Goal: Task Accomplishment & Management: Manage account settings

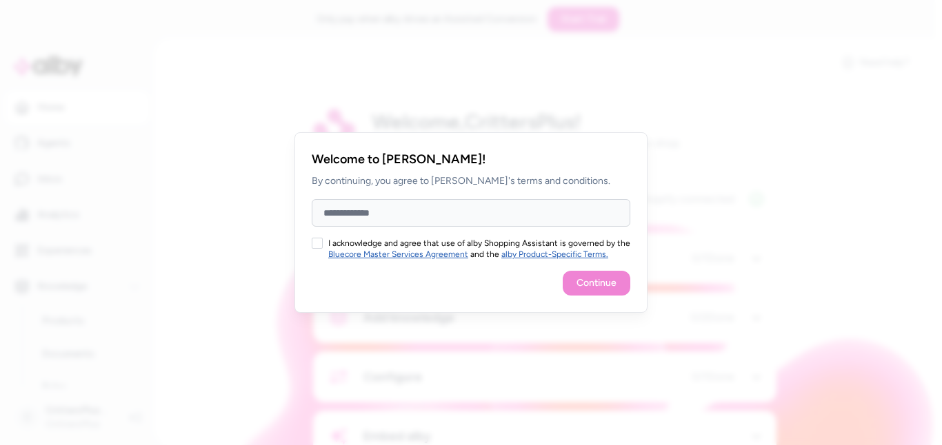
click at [423, 213] on input "Full Name" at bounding box center [471, 213] width 319 height 28
type input "**********"
click at [320, 240] on button "I acknowledge and agree that use of alby Shopping Assistant is governed by the …" at bounding box center [317, 243] width 11 height 11
click at [595, 280] on button "Continue" at bounding box center [597, 283] width 68 height 25
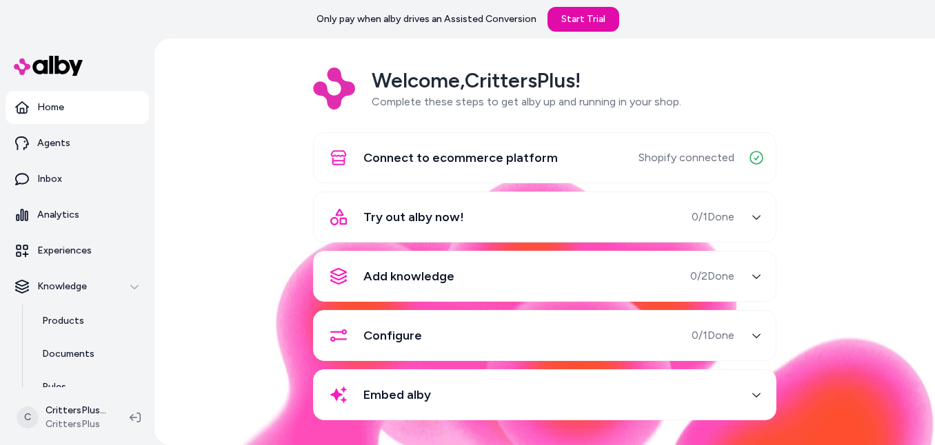
scroll to position [47, 0]
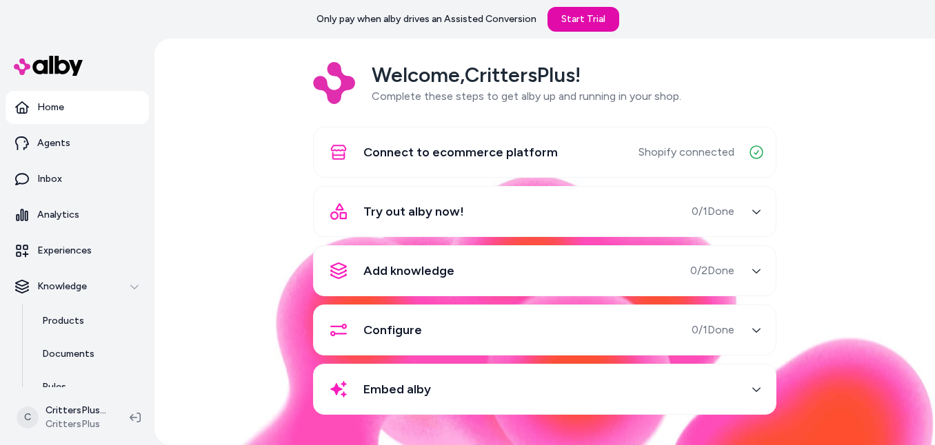
click at [755, 213] on icon "button" at bounding box center [757, 212] width 10 height 10
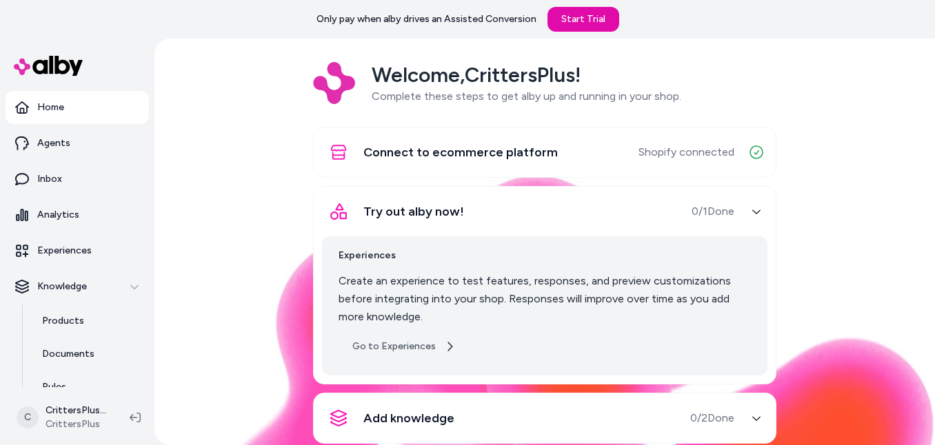
click at [405, 352] on link "Go to Experiences" at bounding box center [404, 346] width 130 height 25
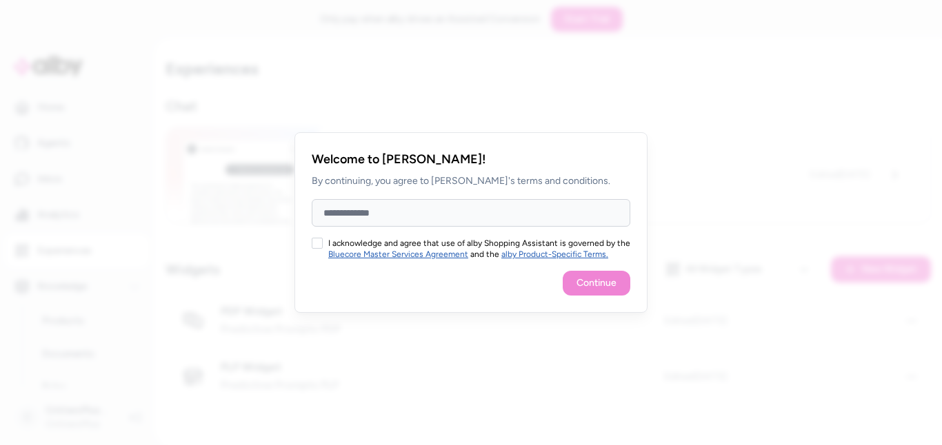
click at [505, 210] on input "Full Name" at bounding box center [471, 213] width 319 height 28
type input "**********"
click at [321, 241] on button "I acknowledge and agree that use of alby Shopping Assistant is governed by the …" at bounding box center [317, 243] width 11 height 11
click at [582, 280] on button "Continue" at bounding box center [597, 283] width 68 height 25
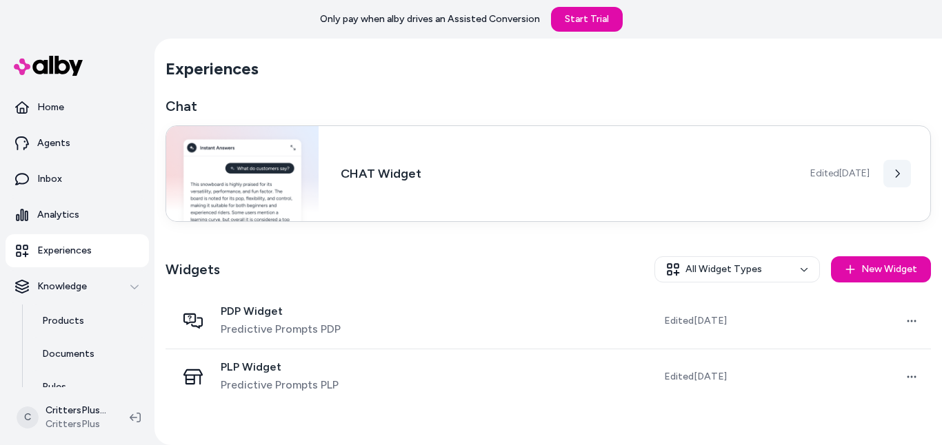
click at [898, 173] on icon at bounding box center [898, 174] width 4 height 8
click at [530, 254] on div "Widgets All Widget Types New Widget" at bounding box center [547, 269] width 765 height 48
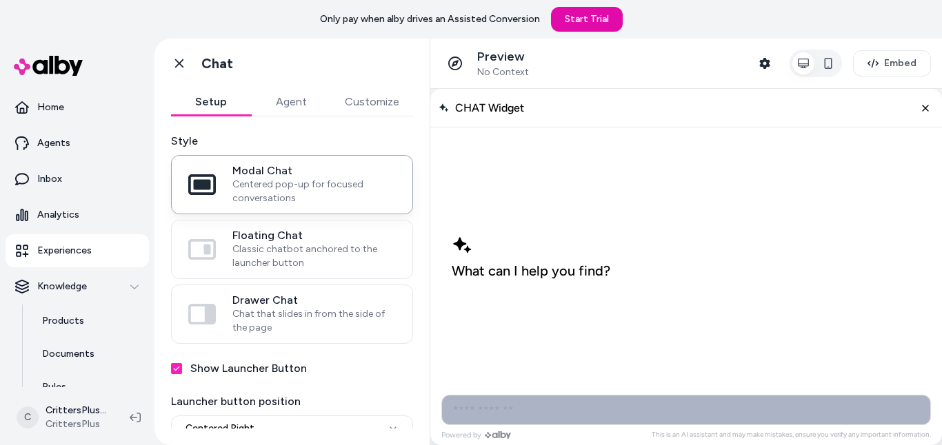
scroll to position [99, 0]
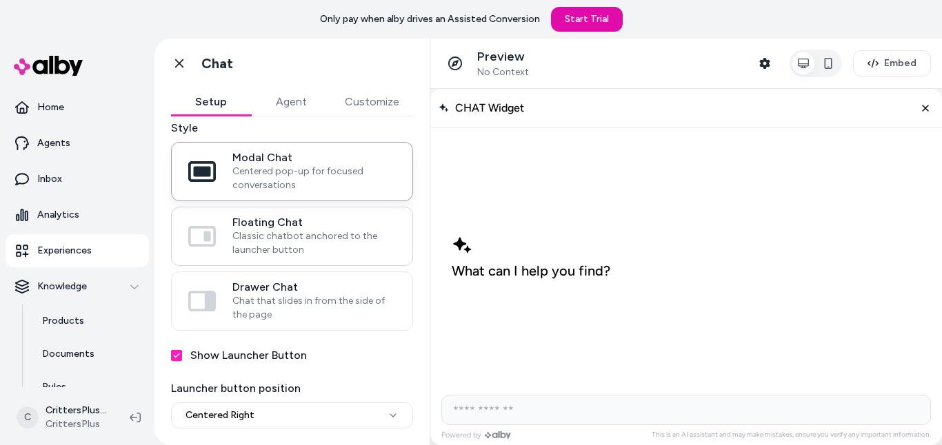
click at [295, 237] on span "Classic chatbot anchored to the launcher button" at bounding box center [313, 244] width 163 height 28
click at [0, 0] on button "Floating Chat Classic chatbot anchored to the launcher button" at bounding box center [0, 0] width 0 height 0
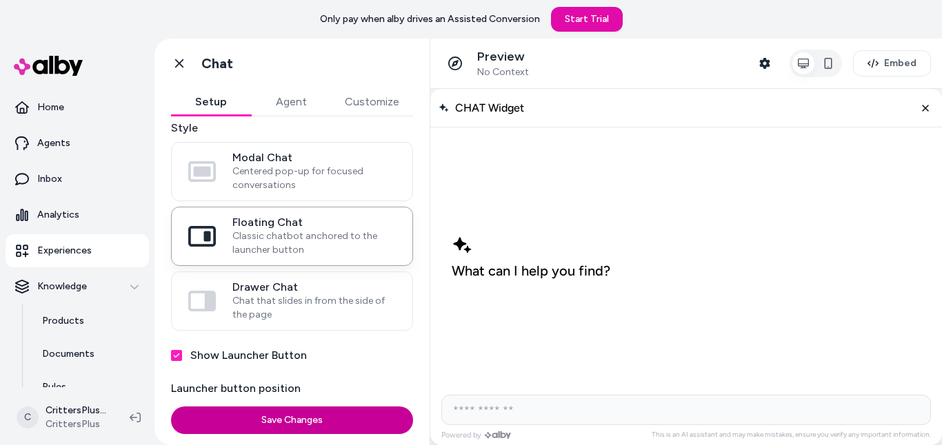
click at [321, 430] on button "Save Changes" at bounding box center [292, 421] width 242 height 28
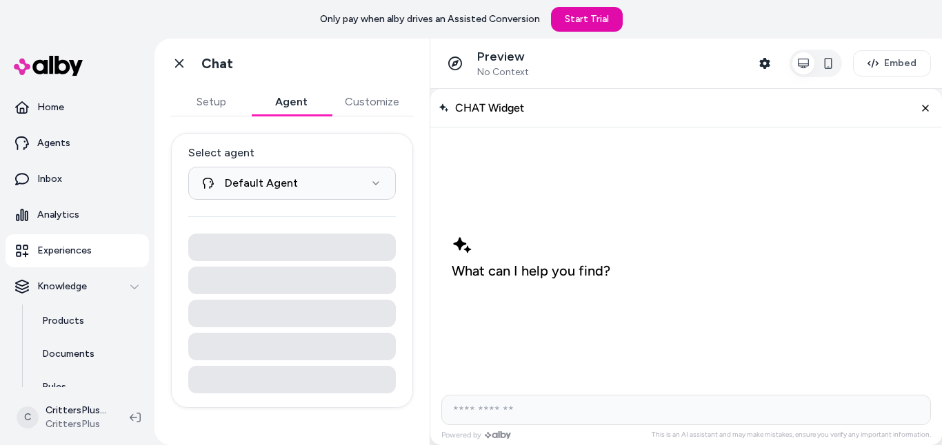
click at [306, 105] on button "Agent" at bounding box center [291, 102] width 80 height 28
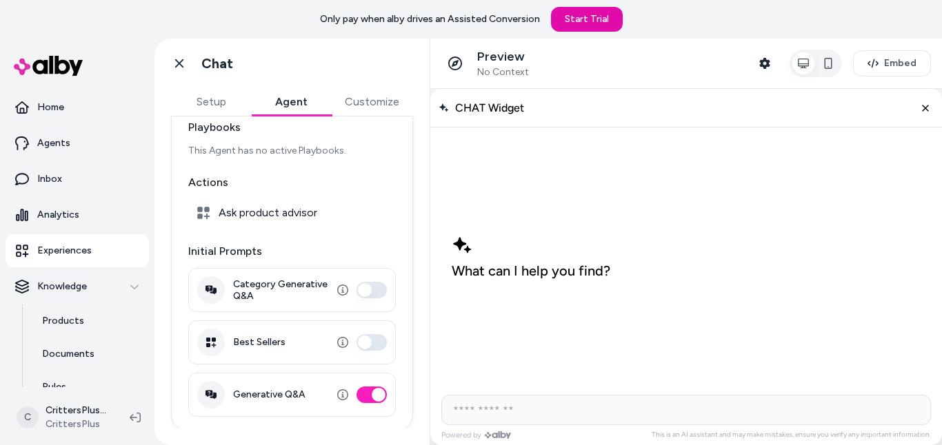
scroll to position [117, 0]
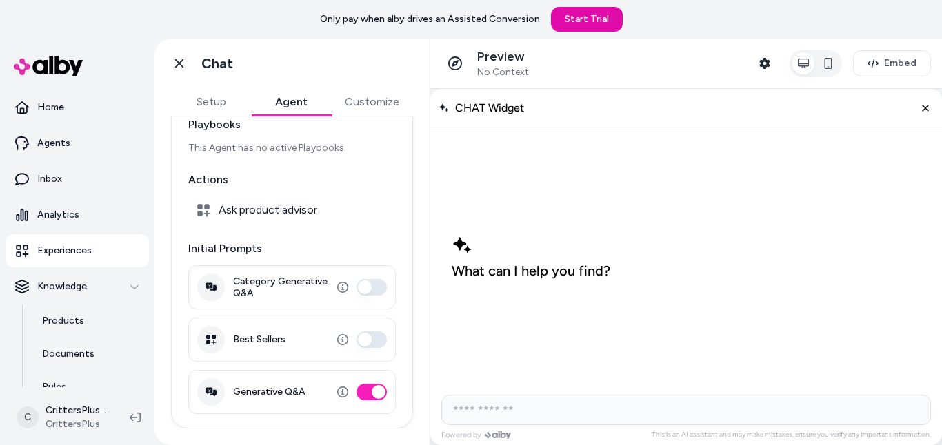
click at [374, 281] on button "Category Generative Q&A" at bounding box center [371, 287] width 30 height 17
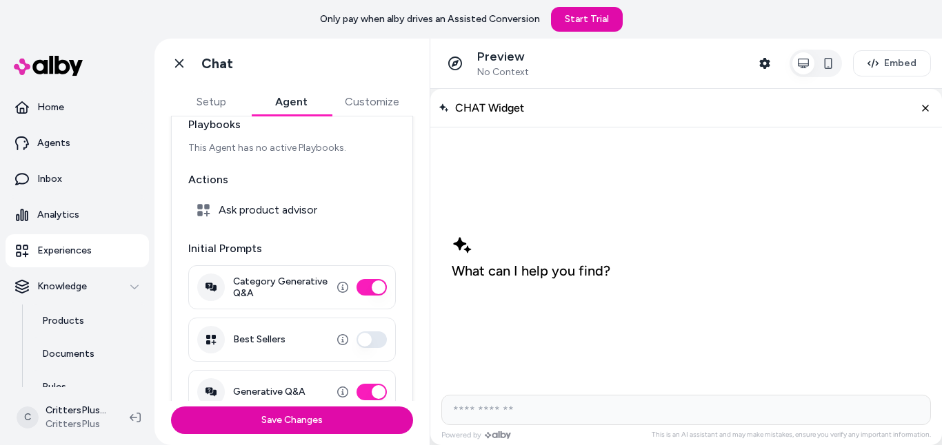
click at [364, 344] on button "Best Sellers" at bounding box center [371, 340] width 30 height 17
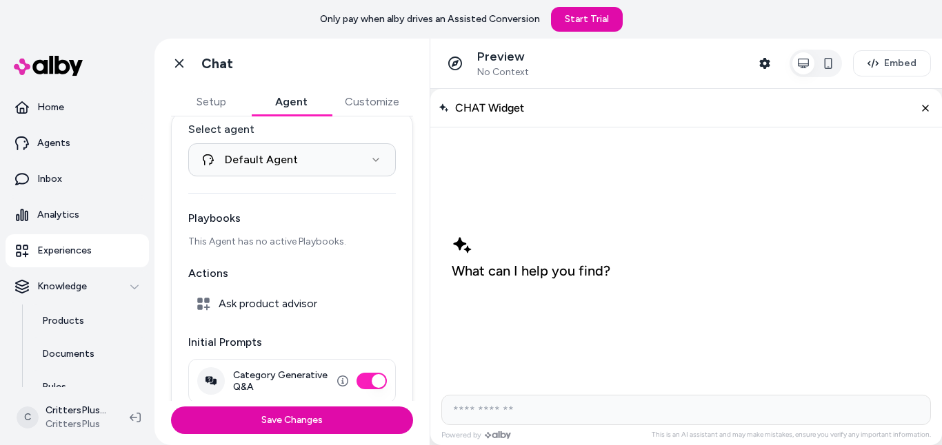
scroll to position [2, 0]
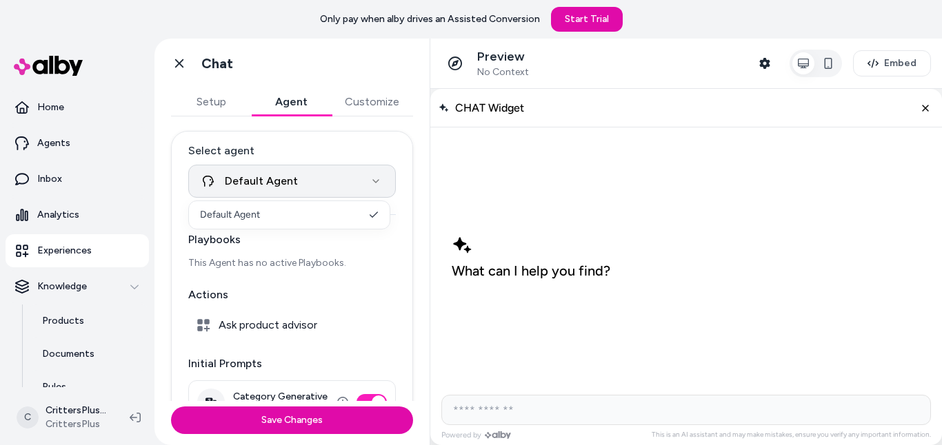
click at [370, 183] on html "**********" at bounding box center [471, 222] width 942 height 445
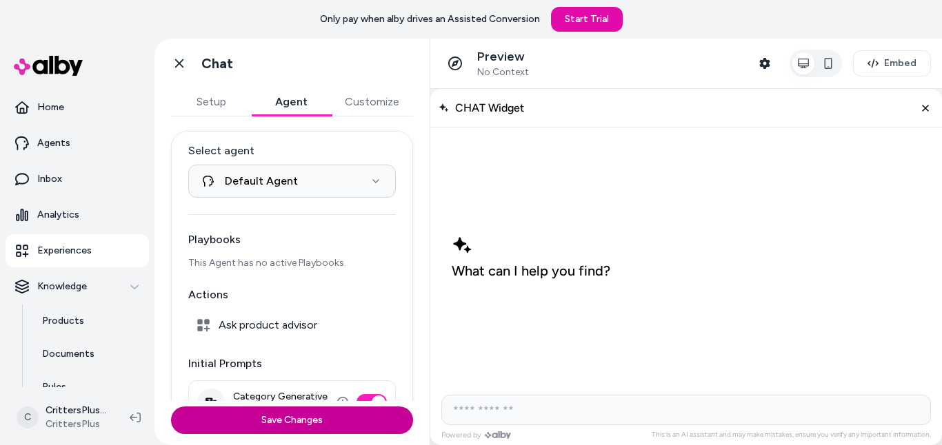
click at [292, 416] on button "Save Changes" at bounding box center [292, 421] width 242 height 28
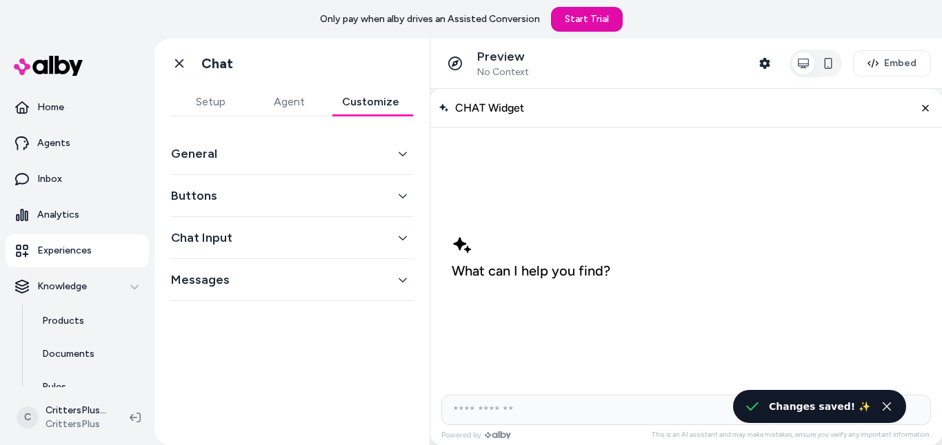
click at [375, 100] on button "Customize" at bounding box center [370, 102] width 85 height 28
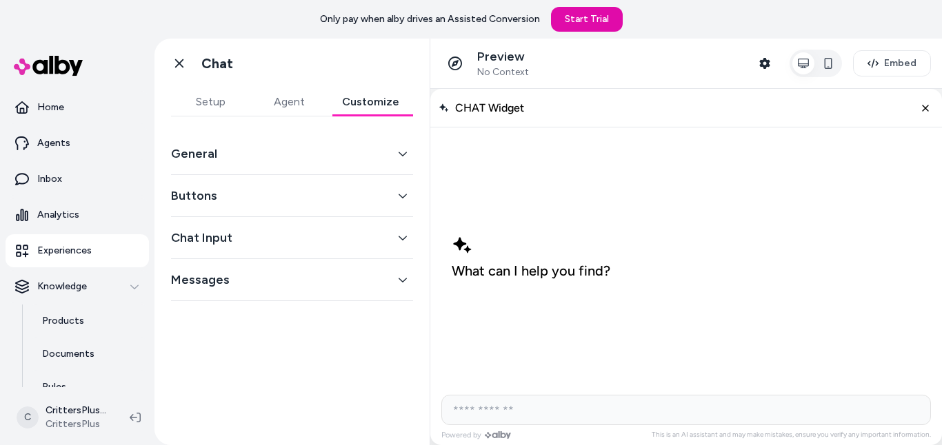
click at [406, 275] on icon "button" at bounding box center [403, 280] width 10 height 10
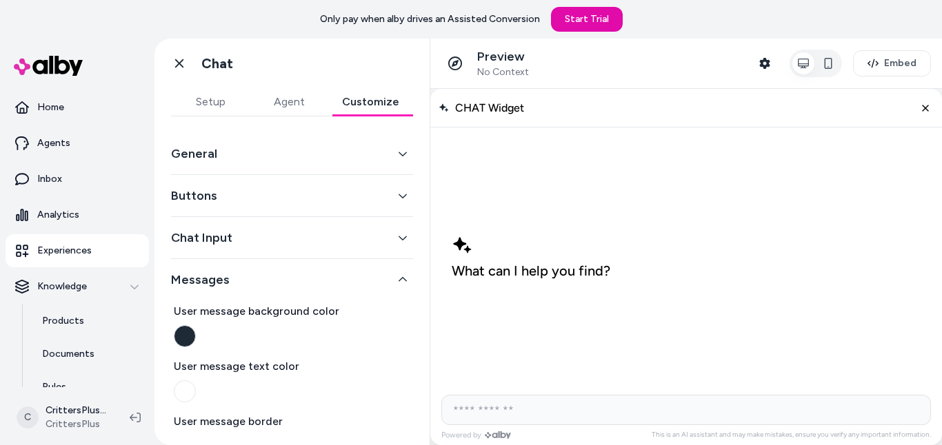
drag, startPoint x: 425, startPoint y: 254, endPoint x: 20, endPoint y: 157, distance: 416.9
click at [401, 237] on button "Chat Input" at bounding box center [292, 237] width 242 height 19
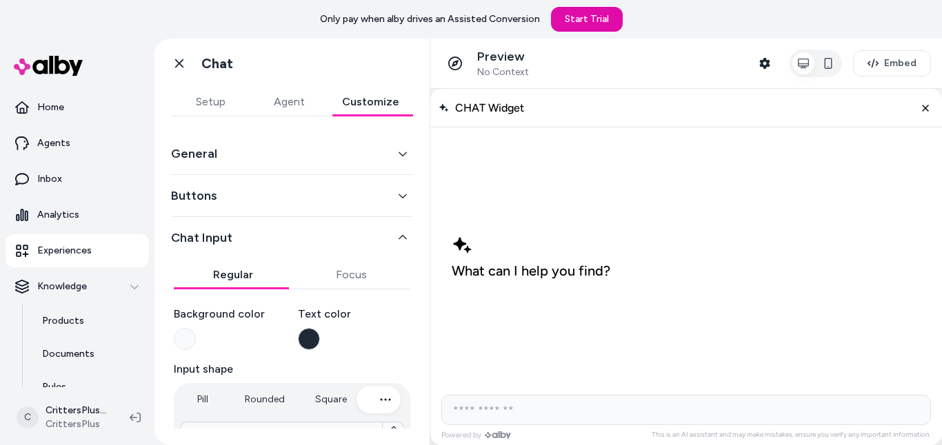
click at [400, 205] on button "Buttons" at bounding box center [292, 195] width 242 height 19
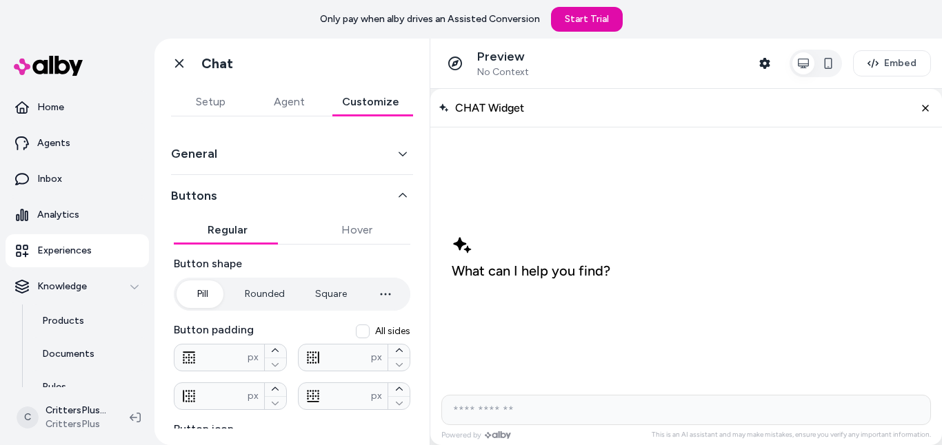
click at [391, 160] on button "General" at bounding box center [292, 153] width 242 height 19
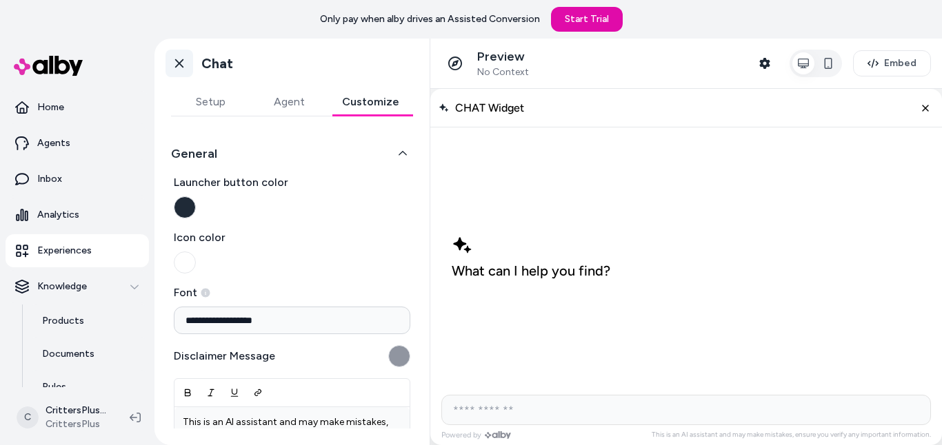
click at [181, 61] on icon at bounding box center [179, 64] width 14 height 14
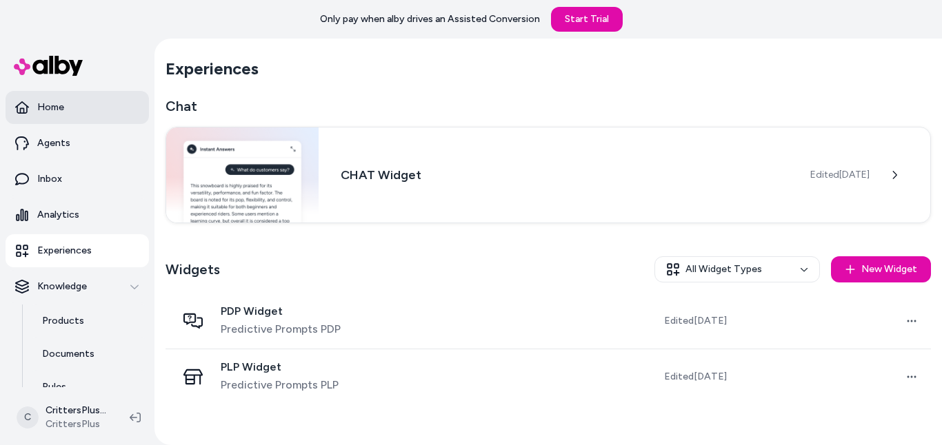
click at [59, 104] on p "Home" at bounding box center [50, 108] width 27 height 14
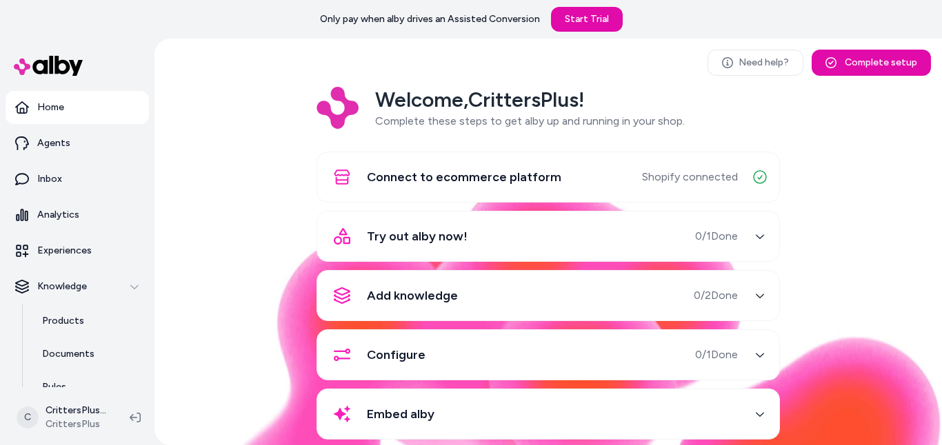
click at [729, 241] on span "0 / 1 Done" at bounding box center [716, 236] width 43 height 17
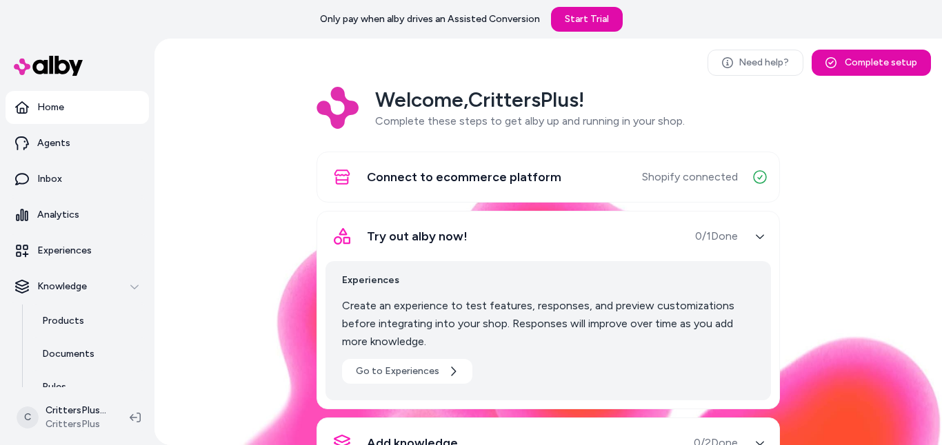
click at [729, 241] on span "0 / 1 Done" at bounding box center [716, 236] width 43 height 17
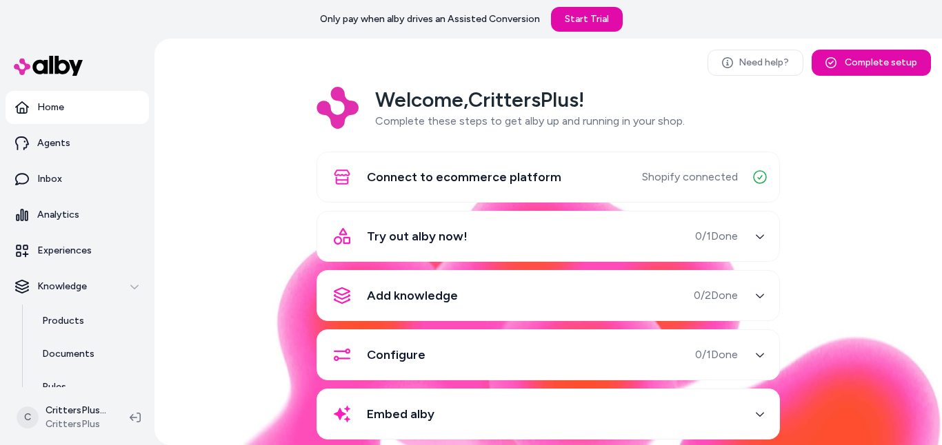
click at [750, 302] on div "button" at bounding box center [760, 296] width 22 height 22
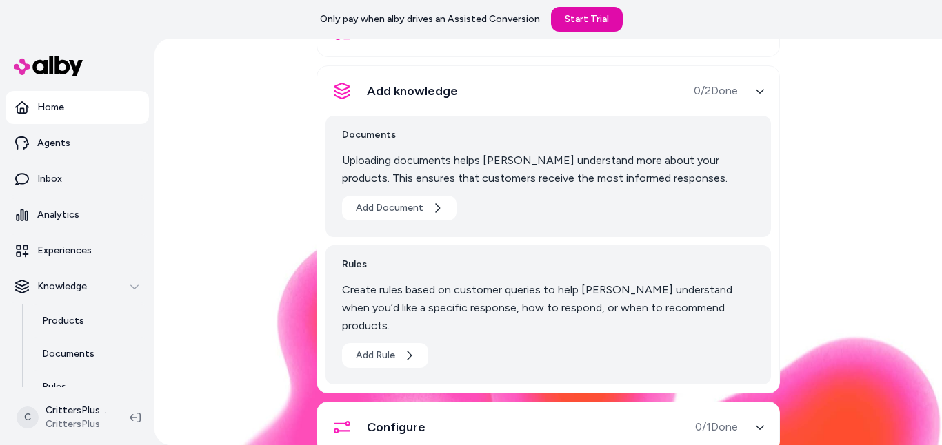
scroll to position [210, 0]
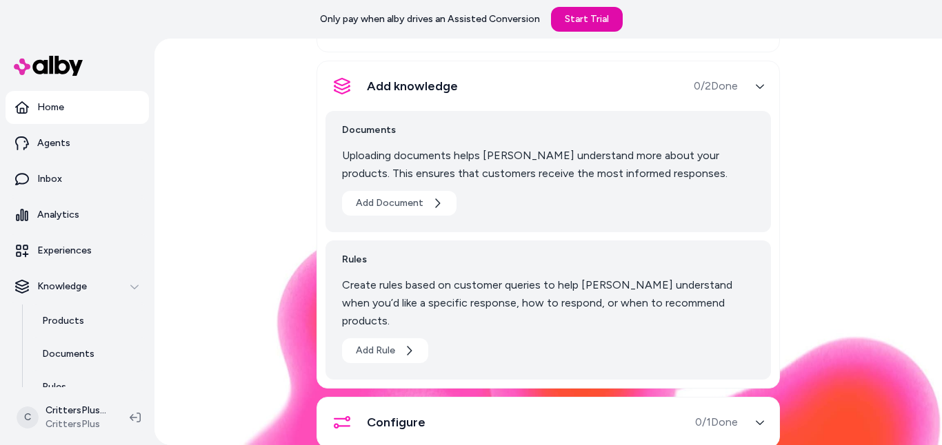
click at [749, 91] on div "button" at bounding box center [760, 86] width 22 height 22
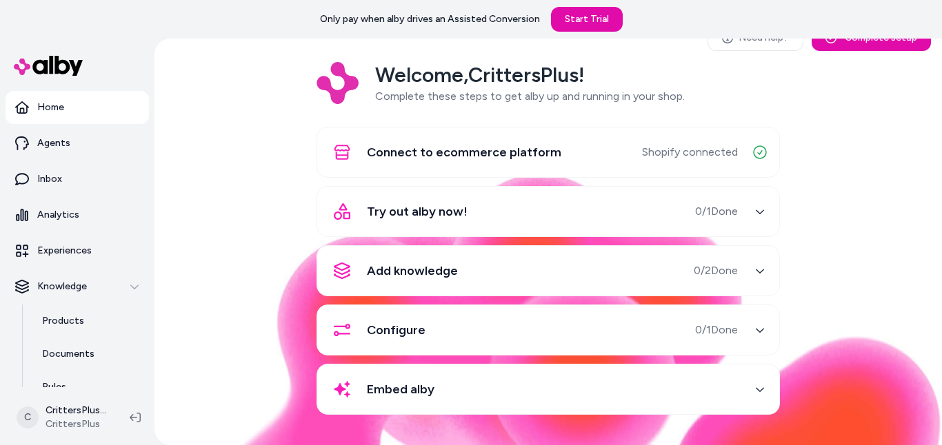
scroll to position [25, 0]
